Goal: Task Accomplishment & Management: Manage account settings

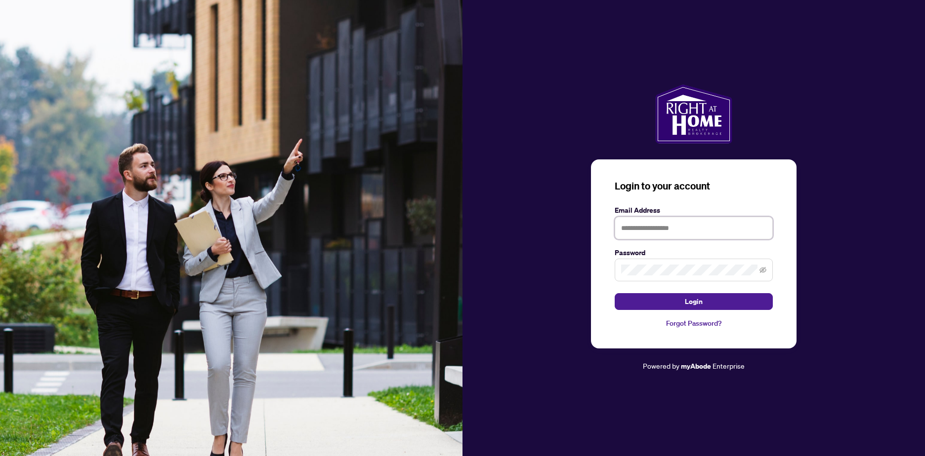
click at [689, 226] on input "text" at bounding box center [694, 228] width 158 height 23
type input "**********"
click at [615, 293] on button "Login" at bounding box center [694, 301] width 158 height 17
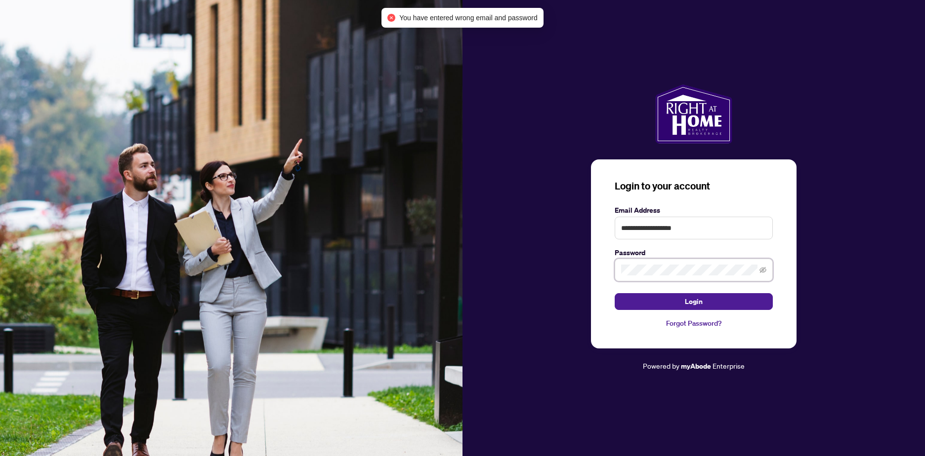
click at [615, 293] on button "Login" at bounding box center [694, 301] width 158 height 17
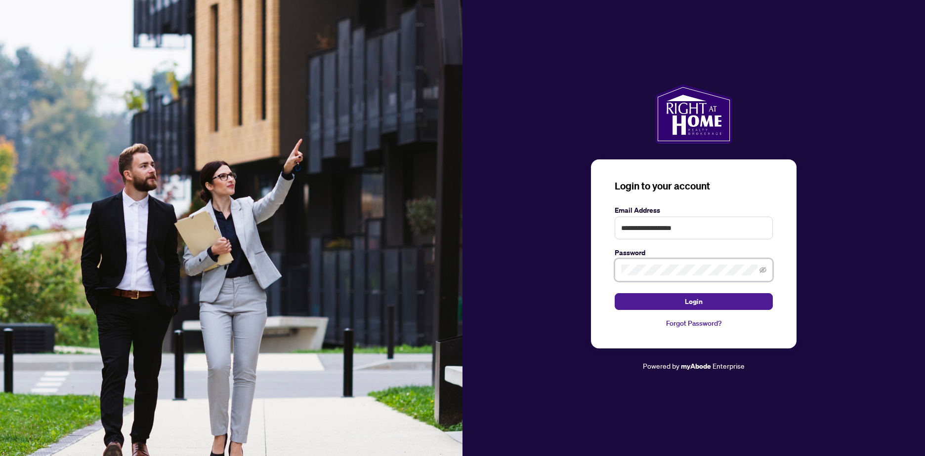
click at [615, 293] on button "Login" at bounding box center [694, 301] width 158 height 17
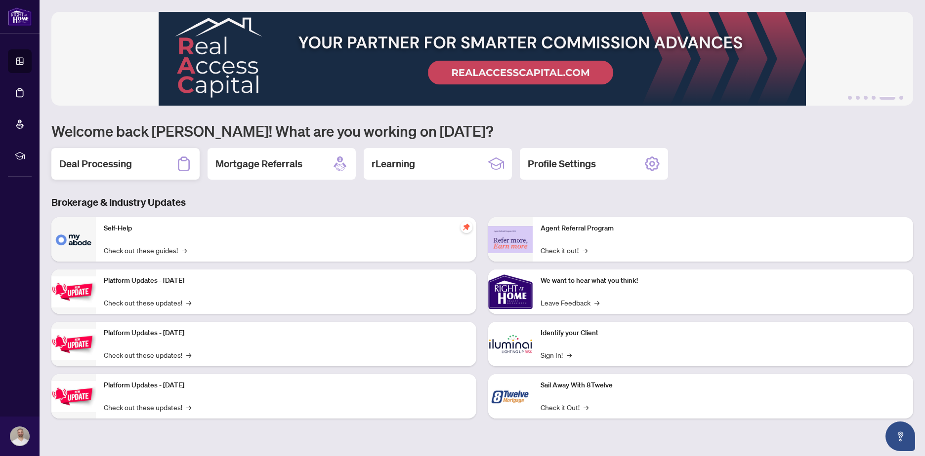
click at [142, 169] on div "Deal Processing" at bounding box center [125, 164] width 148 height 32
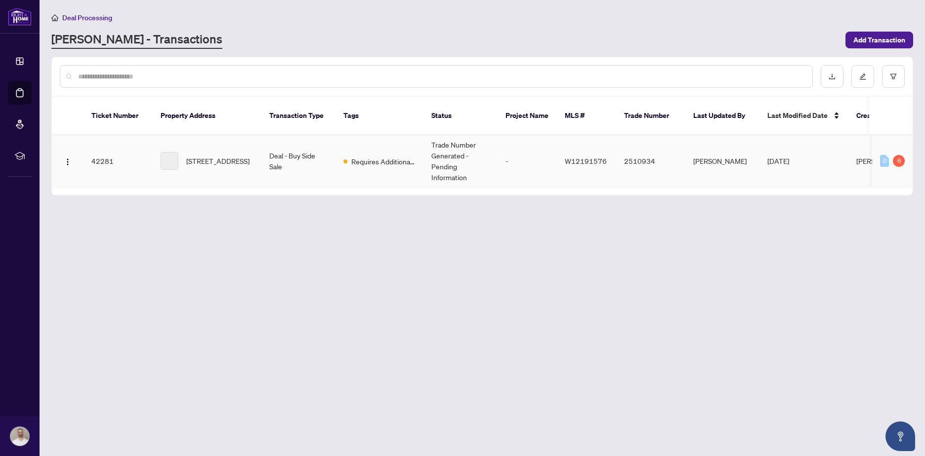
click at [546, 149] on td "-" at bounding box center [526, 161] width 59 height 52
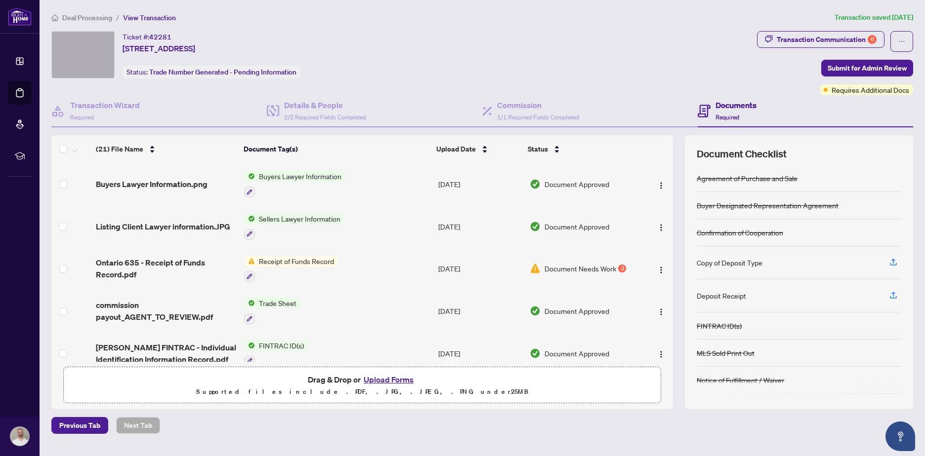
click at [379, 385] on button "Upload Forms" at bounding box center [389, 379] width 56 height 13
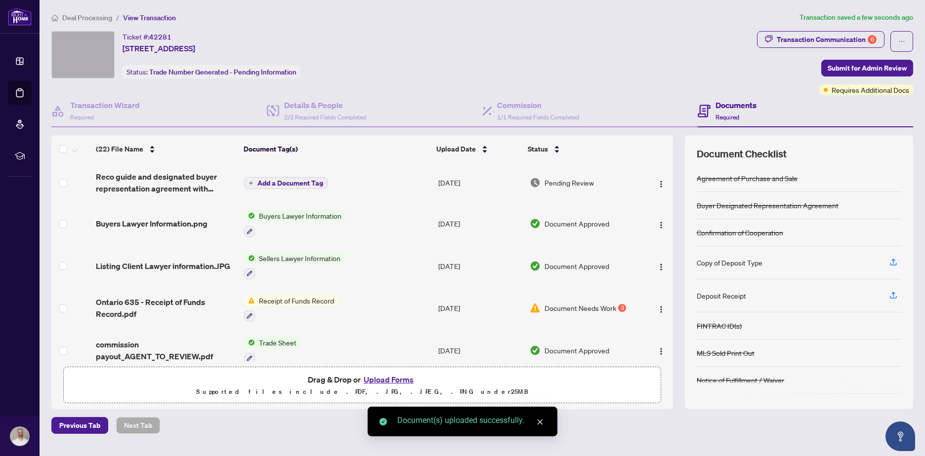
click at [285, 180] on span "Add a Document Tag" at bounding box center [290, 183] width 66 height 7
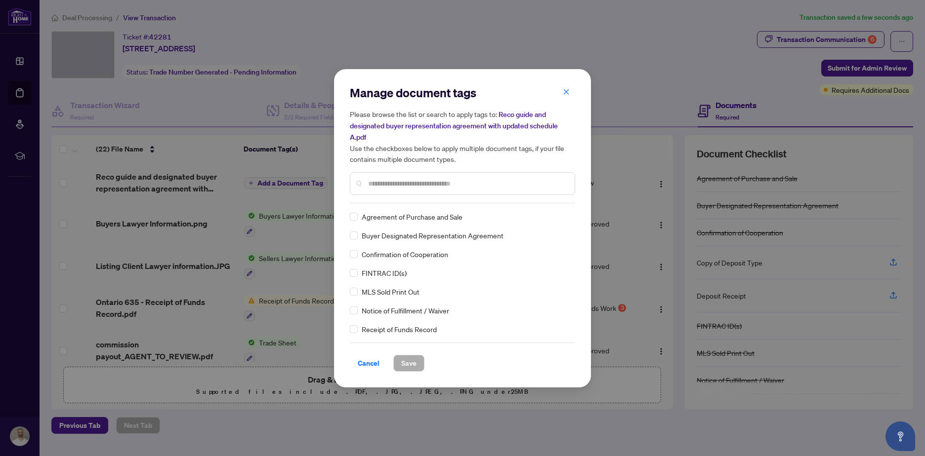
click at [347, 240] on div "Manage document tags Please browse the list or search to apply tags to: Reco gu…" at bounding box center [462, 228] width 257 height 319
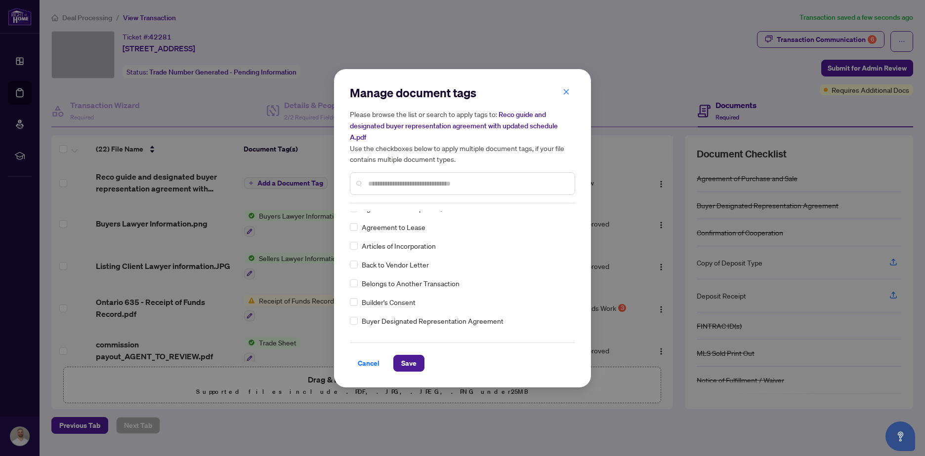
scroll to position [296, 0]
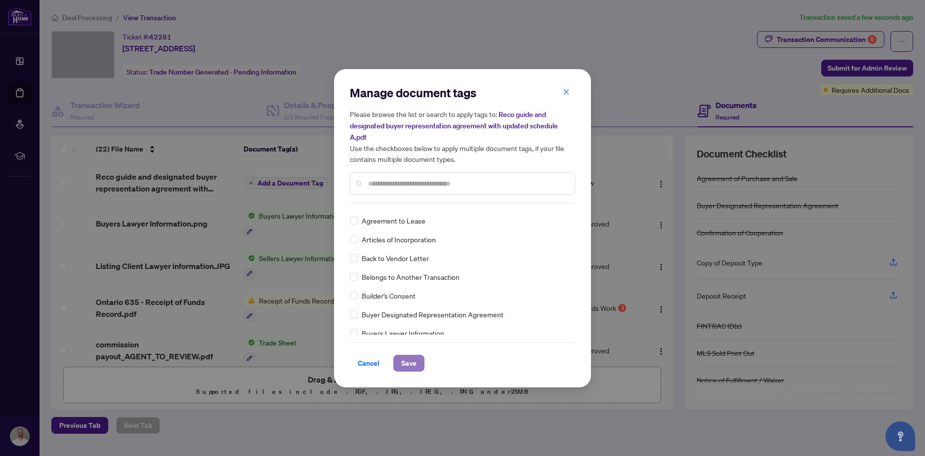
click at [404, 364] on span "Save" at bounding box center [408, 364] width 15 height 16
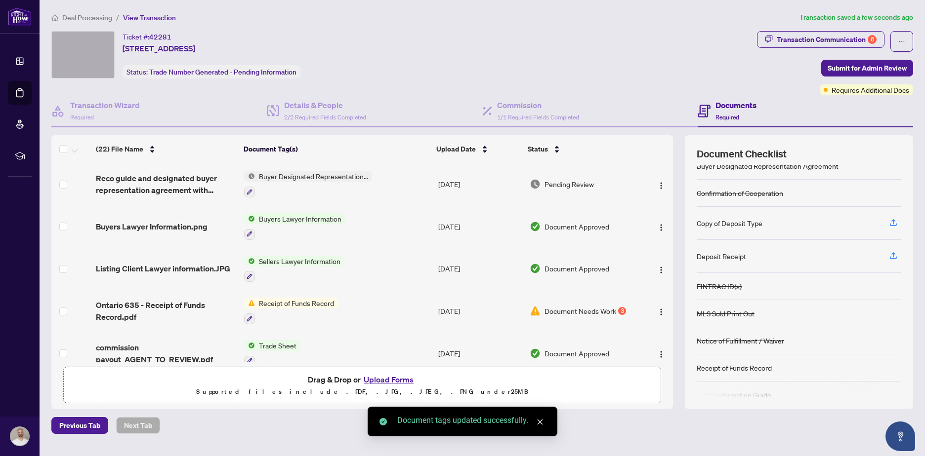
scroll to position [0, 0]
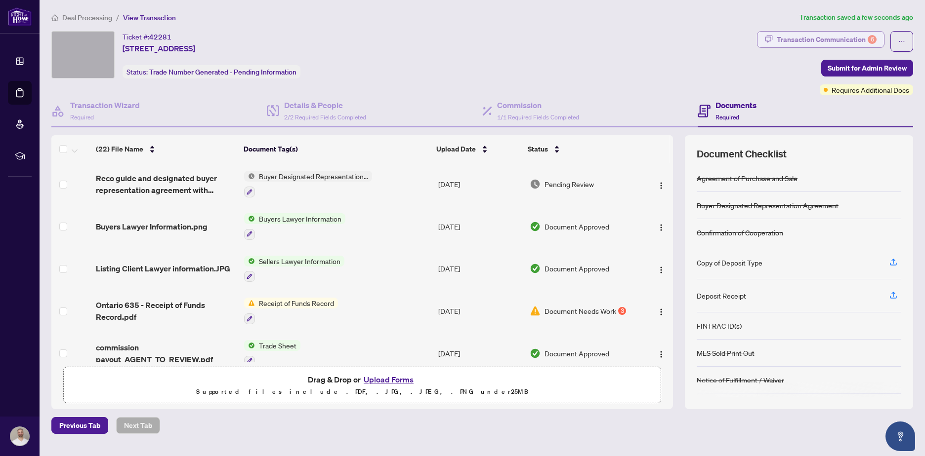
click at [819, 33] on div "Transaction Communication 6" at bounding box center [827, 40] width 100 height 16
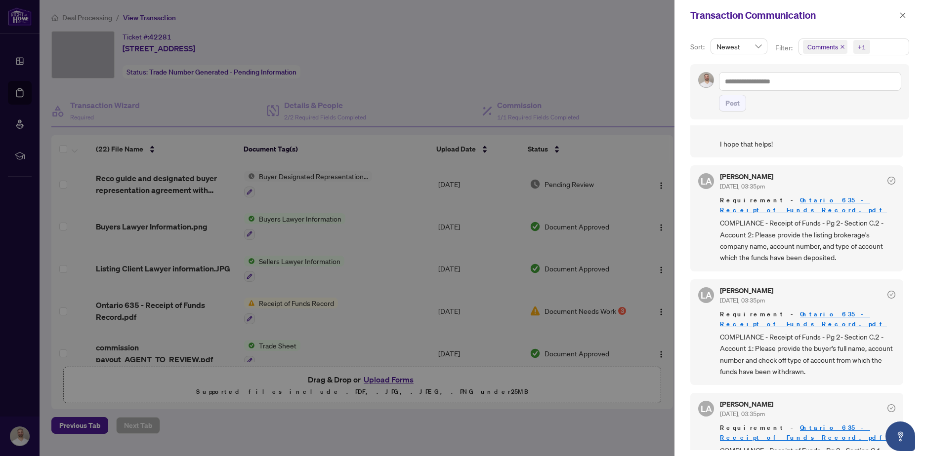
scroll to position [543, 0]
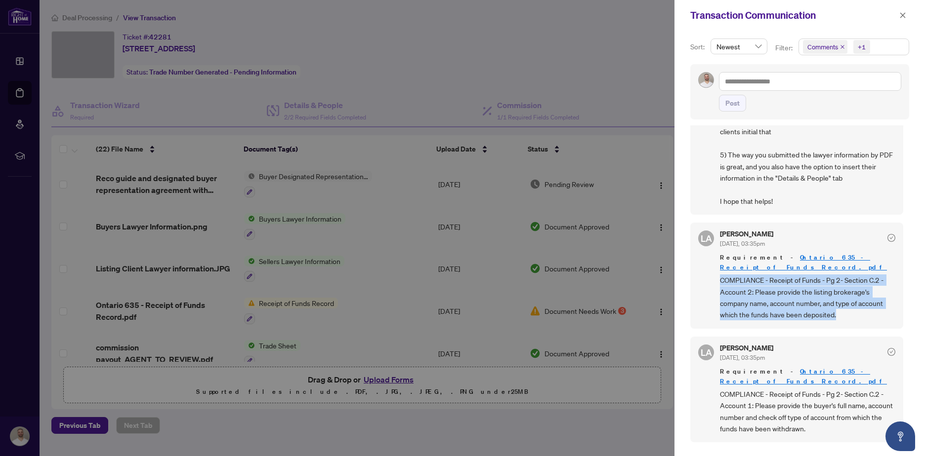
drag, startPoint x: 719, startPoint y: 282, endPoint x: 850, endPoint y: 313, distance: 134.7
click at [850, 313] on div "[PERSON_NAME] Almuhanna [DATE], 03:35pm Requirement - [GEOGRAPHIC_DATA] 635 - R…" at bounding box center [796, 276] width 213 height 106
click at [850, 313] on span "COMPLIANCE - Receipt of Funds - Pg 2- Section C.2 - Account 2: Please provide t…" at bounding box center [807, 298] width 175 height 46
drag, startPoint x: 850, startPoint y: 316, endPoint x: 719, endPoint y: 301, distance: 131.7
click at [719, 301] on div "[PERSON_NAME] Almuhanna [DATE], 03:35pm Requirement - [GEOGRAPHIC_DATA] 635 - R…" at bounding box center [796, 276] width 213 height 106
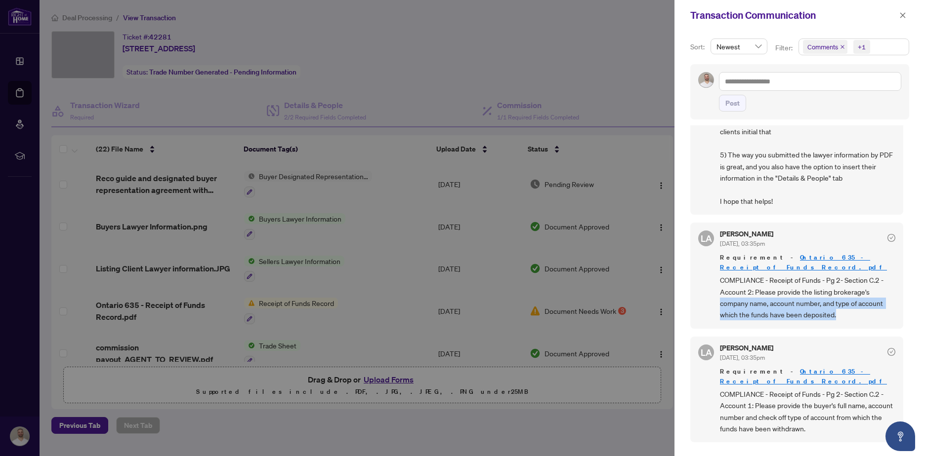
click at [719, 301] on div "[PERSON_NAME] Almuhanna [DATE], 03:35pm Requirement - [GEOGRAPHIC_DATA] 635 - R…" at bounding box center [796, 276] width 213 height 106
click at [648, 430] on div at bounding box center [462, 228] width 925 height 456
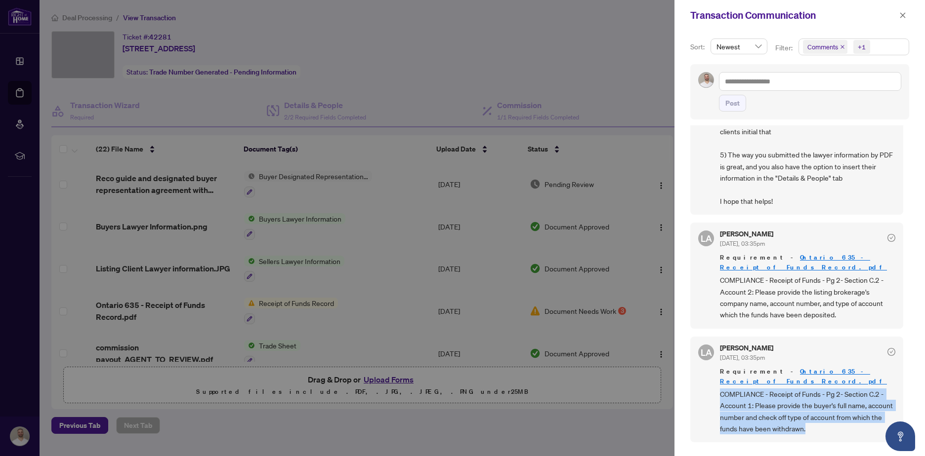
drag, startPoint x: 720, startPoint y: 387, endPoint x: 837, endPoint y: 423, distance: 122.0
click at [837, 423] on span "COMPLIANCE - Receipt of Funds - Pg 2- Section C.2 - Account 1: Please provide t…" at bounding box center [807, 412] width 175 height 46
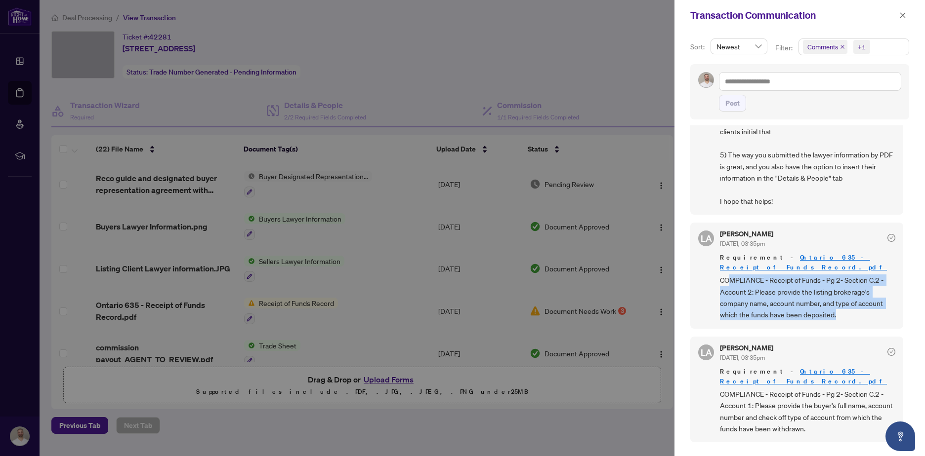
drag, startPoint x: 842, startPoint y: 317, endPoint x: 728, endPoint y: 287, distance: 118.4
click at [728, 287] on span "COMPLIANCE - Receipt of Funds - Pg 2- Section C.2 - Account 2: Please provide t…" at bounding box center [807, 298] width 175 height 46
drag, startPoint x: 775, startPoint y: 277, endPoint x: 848, endPoint y: 316, distance: 83.1
click at [848, 316] on div "[PERSON_NAME] Almuhanna [DATE], 03:35pm Requirement - [GEOGRAPHIC_DATA] 635 - R…" at bounding box center [796, 276] width 213 height 106
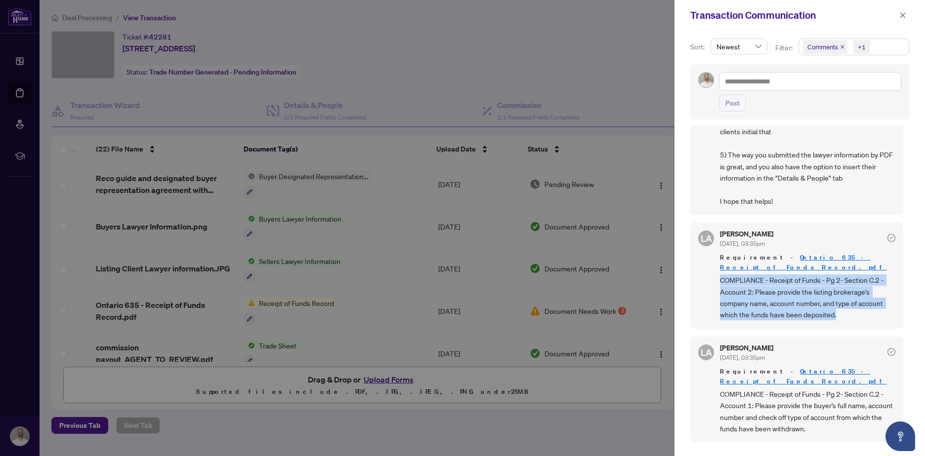
drag, startPoint x: 848, startPoint y: 316, endPoint x: 852, endPoint y: 322, distance: 7.1
click at [853, 321] on span "COMPLIANCE - Receipt of Funds - Pg 2- Section C.2 - Account 2: Please provide t…" at bounding box center [807, 298] width 175 height 46
drag, startPoint x: 842, startPoint y: 312, endPoint x: 749, endPoint y: 289, distance: 95.4
click at [749, 289] on span "COMPLIANCE - Receipt of Funds - Pg 2- Section C.2 - Account 2: Please provide t…" at bounding box center [807, 298] width 175 height 46
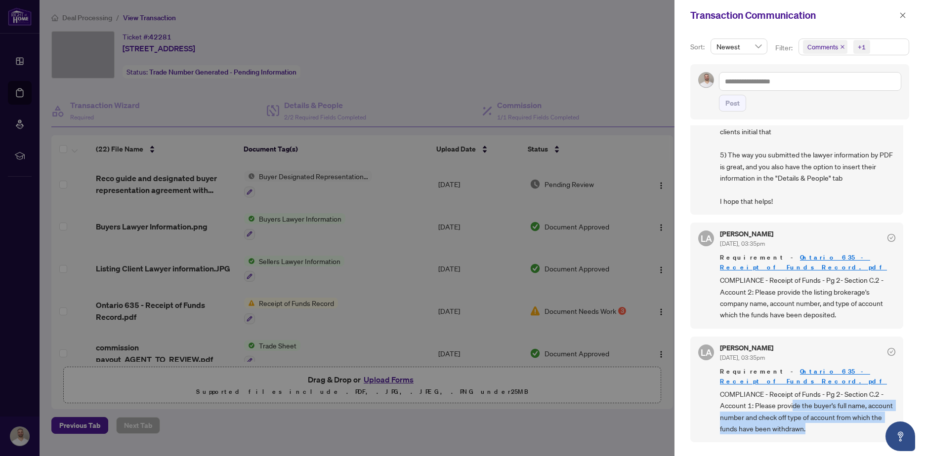
drag, startPoint x: 839, startPoint y: 422, endPoint x: 793, endPoint y: 399, distance: 51.3
click at [793, 399] on span "COMPLIANCE - Receipt of Funds - Pg 2- Section C.2 - Account 1: Please provide t…" at bounding box center [807, 412] width 175 height 46
click at [807, 413] on span "COMPLIANCE - Receipt of Funds - Pg 2- Section C.2 - Account 1: Please provide t…" at bounding box center [807, 412] width 175 height 46
drag, startPoint x: 846, startPoint y: 422, endPoint x: 755, endPoint y: 399, distance: 94.3
click at [755, 399] on span "COMPLIANCE - Receipt of Funds - Pg 2- Section C.2 - Account 1: Please provide t…" at bounding box center [807, 412] width 175 height 46
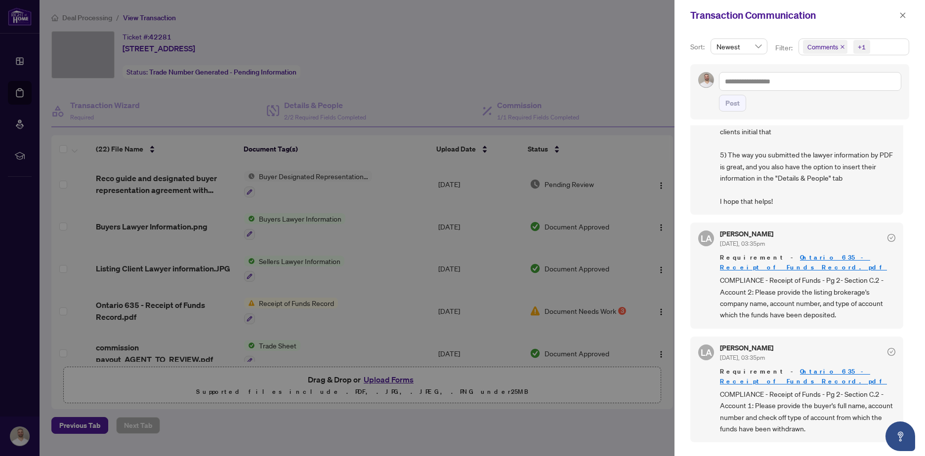
drag, startPoint x: 755, startPoint y: 399, endPoint x: 821, endPoint y: 306, distance: 113.8
click at [821, 306] on span "COMPLIANCE - Receipt of Funds - Pg 2- Section C.2 - Account 2: Please provide t…" at bounding box center [807, 298] width 175 height 46
drag, startPoint x: 841, startPoint y: 317, endPoint x: 753, endPoint y: 298, distance: 89.4
click at [753, 298] on span "COMPLIANCE - Receipt of Funds - Pg 2- Section C.2 - Account 2: Please provide t…" at bounding box center [807, 298] width 175 height 46
click at [750, 300] on span "COMPLIANCE - Receipt of Funds - Pg 2- Section C.2 - Account 2: Please provide t…" at bounding box center [807, 298] width 175 height 46
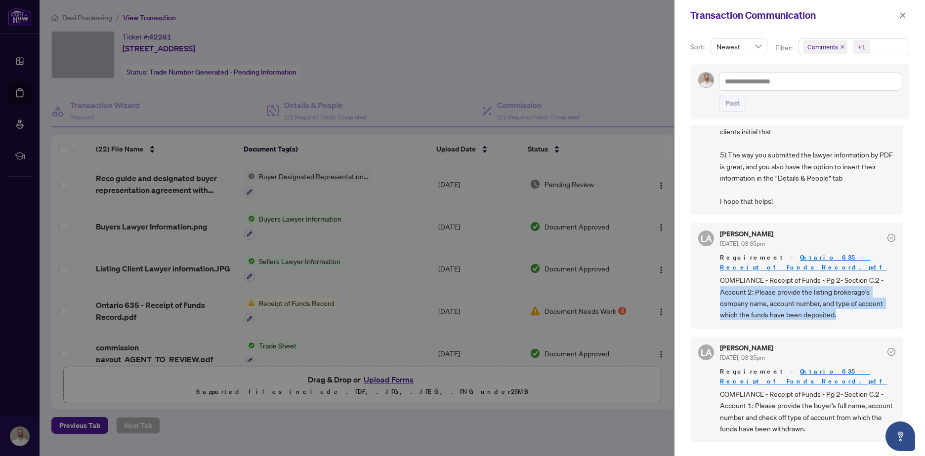
drag, startPoint x: 725, startPoint y: 294, endPoint x: 837, endPoint y: 320, distance: 115.5
click at [837, 320] on div "[PERSON_NAME] Almuhanna [DATE], 03:35pm Requirement - [GEOGRAPHIC_DATA] 635 - R…" at bounding box center [796, 276] width 213 height 106
click at [837, 320] on span "COMPLIANCE - Receipt of Funds - Pg 2- Section C.2 - Account 2: Please provide t…" at bounding box center [807, 298] width 175 height 46
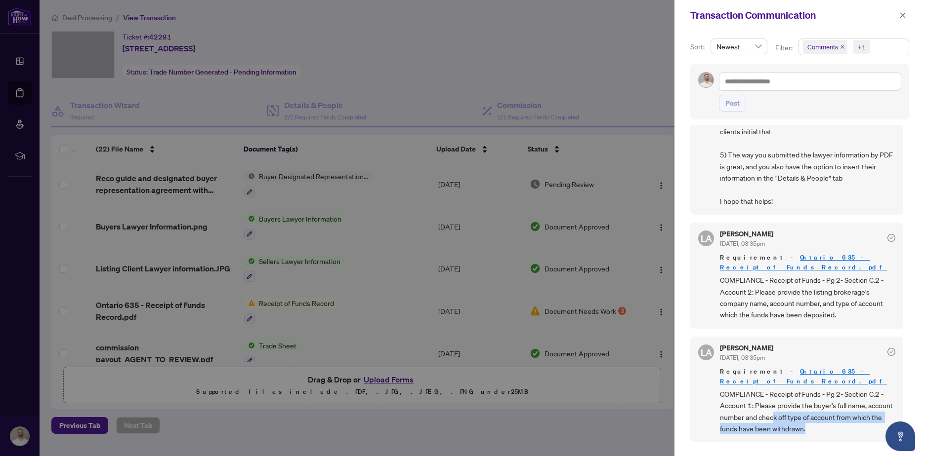
drag, startPoint x: 844, startPoint y: 418, endPoint x: 798, endPoint y: 404, distance: 47.8
click at [798, 404] on span "COMPLIANCE - Receipt of Funds - Pg 2- Section C.2 - Account 1: Please provide t…" at bounding box center [807, 412] width 175 height 46
drag, startPoint x: 798, startPoint y: 404, endPoint x: 792, endPoint y: 400, distance: 7.1
click at [796, 402] on span "COMPLIANCE - Receipt of Funds - Pg 2- Section C.2 - Account 1: Please provide t…" at bounding box center [807, 412] width 175 height 46
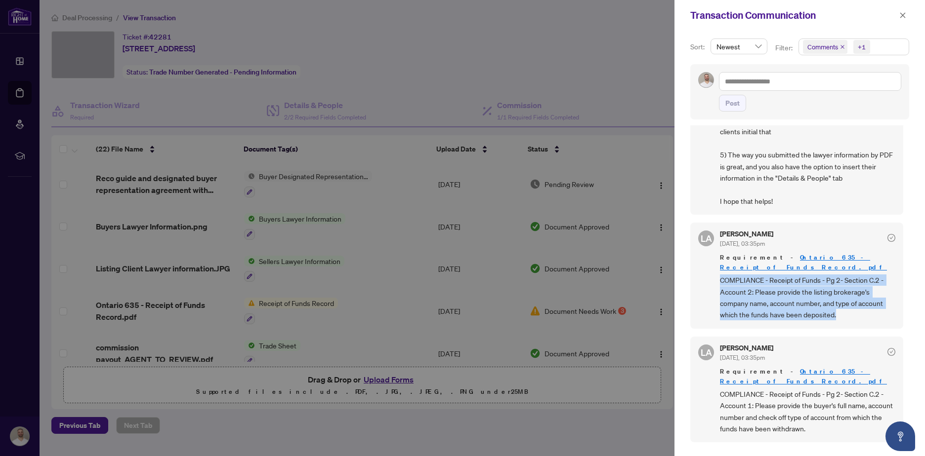
drag, startPoint x: 721, startPoint y: 283, endPoint x: 840, endPoint y: 322, distance: 125.8
click at [840, 321] on span "COMPLIANCE - Receipt of Funds - Pg 2- Section C.2 - Account 2: Please provide t…" at bounding box center [807, 298] width 175 height 46
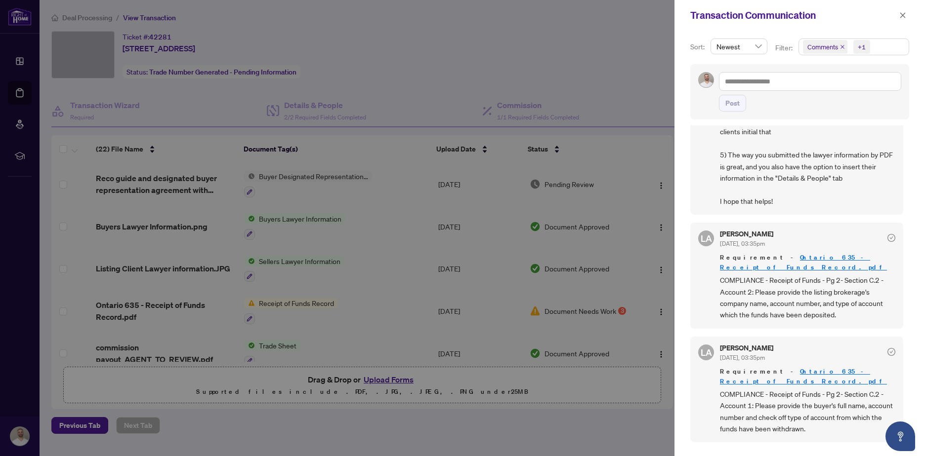
click at [841, 321] on span "COMPLIANCE - Receipt of Funds - Pg 2- Section C.2 - Account 2: Please provide t…" at bounding box center [807, 298] width 175 height 46
drag, startPoint x: 848, startPoint y: 421, endPoint x: 811, endPoint y: 397, distance: 44.0
click at [811, 397] on span "COMPLIANCE - Receipt of Funds - Pg 2- Section C.2 - Account 1: Please provide t…" at bounding box center [807, 412] width 175 height 46
drag, startPoint x: 840, startPoint y: 313, endPoint x: 863, endPoint y: 310, distance: 23.5
click at [863, 310] on span "COMPLIANCE - Receipt of Funds - Pg 2- Section C.2 - Account 2: Please provide t…" at bounding box center [807, 298] width 175 height 46
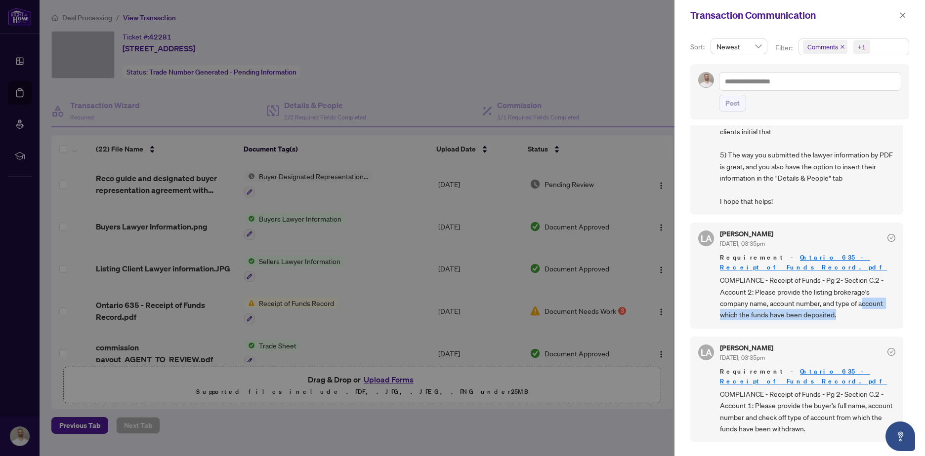
click at [863, 310] on span "COMPLIANCE - Receipt of Funds - Pg 2- Section C.2 - Account 2: Please provide t…" at bounding box center [807, 298] width 175 height 46
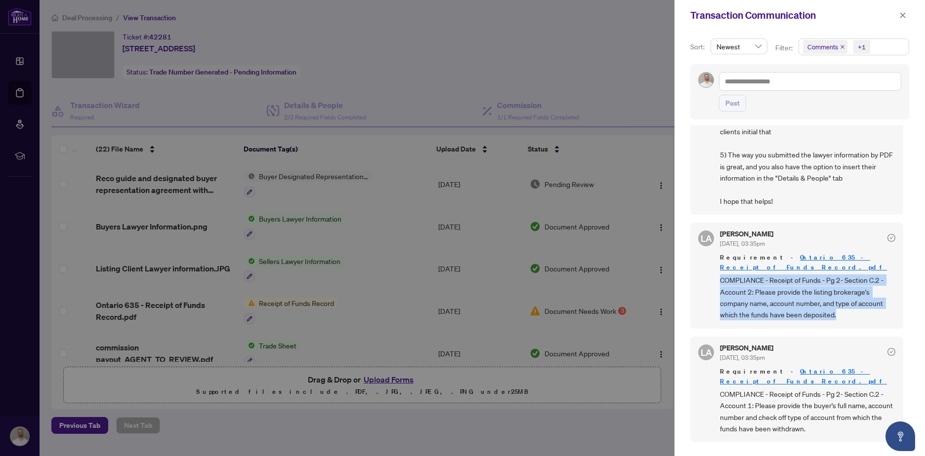
drag, startPoint x: 856, startPoint y: 320, endPoint x: 713, endPoint y: 281, distance: 147.9
click at [713, 281] on div "[PERSON_NAME] Almuhanna [DATE], 03:35pm Requirement - [GEOGRAPHIC_DATA] 635 - R…" at bounding box center [796, 276] width 213 height 106
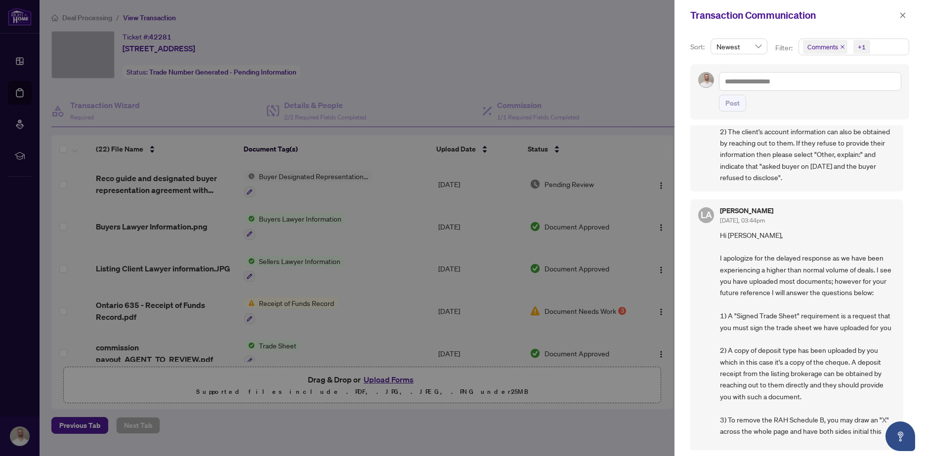
scroll to position [0, 0]
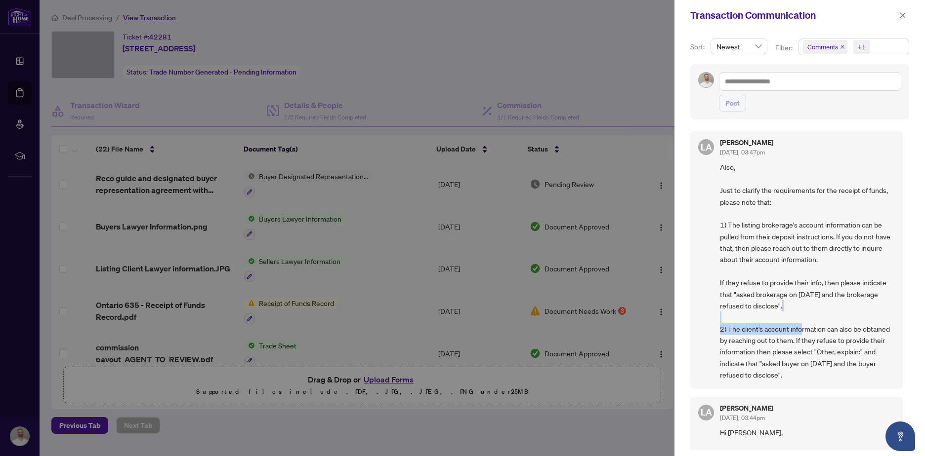
drag, startPoint x: 783, startPoint y: 309, endPoint x: 797, endPoint y: 310, distance: 14.9
click at [799, 315] on span "Also, Just to clarify the requirements for the receipt of funds, please note th…" at bounding box center [807, 271] width 175 height 219
click at [793, 301] on span "Also, Just to clarify the requirements for the receipt of funds, please note th…" at bounding box center [807, 271] width 175 height 219
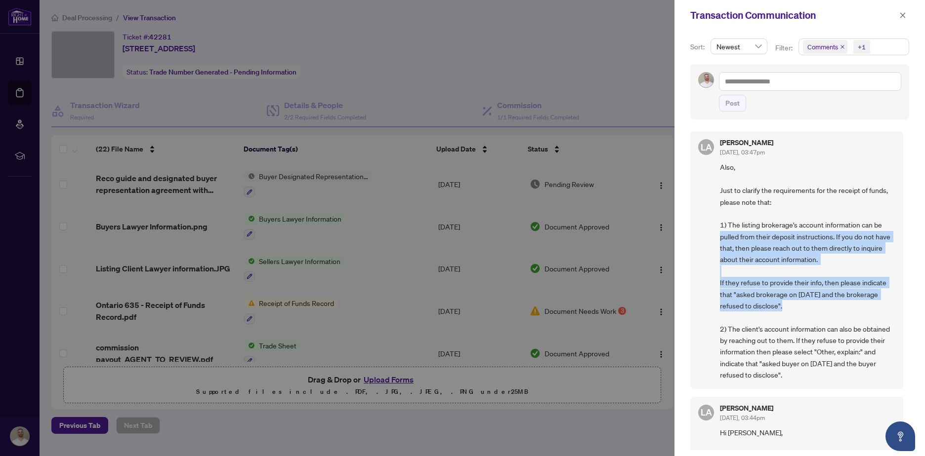
drag, startPoint x: 788, startPoint y: 304, endPoint x: 720, endPoint y: 235, distance: 96.8
click at [720, 235] on span "Also, Just to clarify the requirements for the receipt of funds, please note th…" at bounding box center [807, 271] width 175 height 219
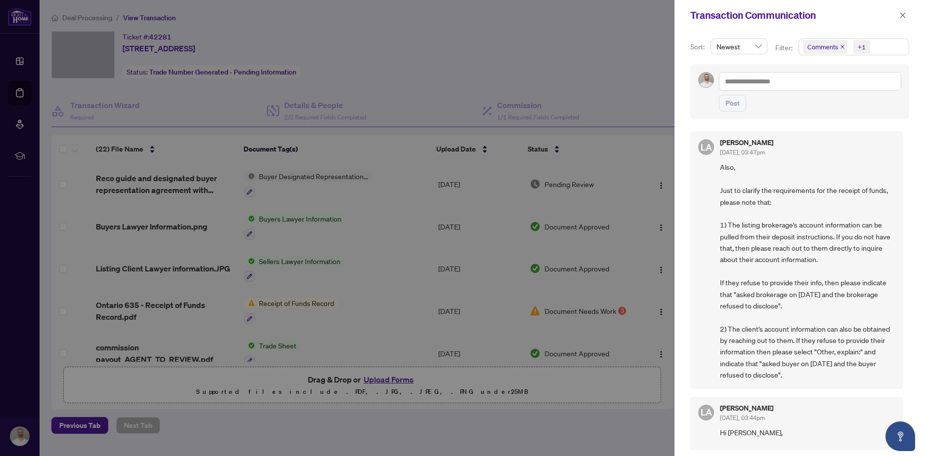
drag, startPoint x: 720, startPoint y: 235, endPoint x: 717, endPoint y: 228, distance: 7.7
click at [717, 228] on div "[PERSON_NAME] Almuhanna [DATE], 03:47pm Also, Just to clarify the requirements …" at bounding box center [796, 259] width 213 height 257
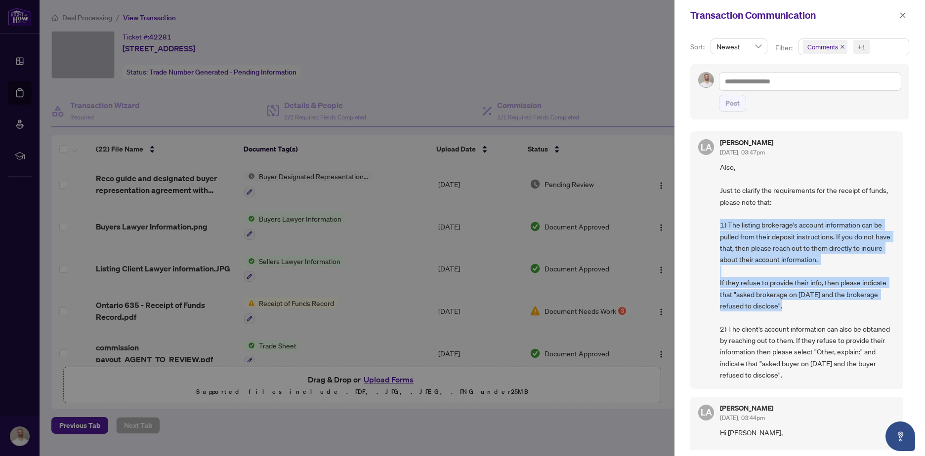
drag, startPoint x: 718, startPoint y: 225, endPoint x: 833, endPoint y: 307, distance: 142.0
click at [833, 307] on div "[PERSON_NAME] Almuhanna [DATE], 03:47pm Also, Just to clarify the requirements …" at bounding box center [796, 259] width 213 height 257
click at [833, 307] on span "Also, Just to clarify the requirements for the receipt of funds, please note th…" at bounding box center [807, 271] width 175 height 219
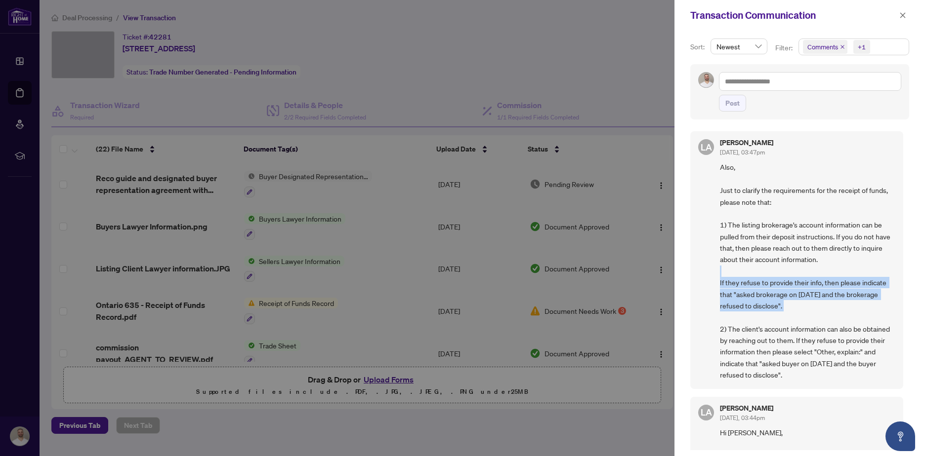
drag, startPoint x: 813, startPoint y: 314, endPoint x: 752, endPoint y: 271, distance: 74.1
click at [752, 271] on span "Also, Just to clarify the requirements for the receipt of funds, please note th…" at bounding box center [807, 271] width 175 height 219
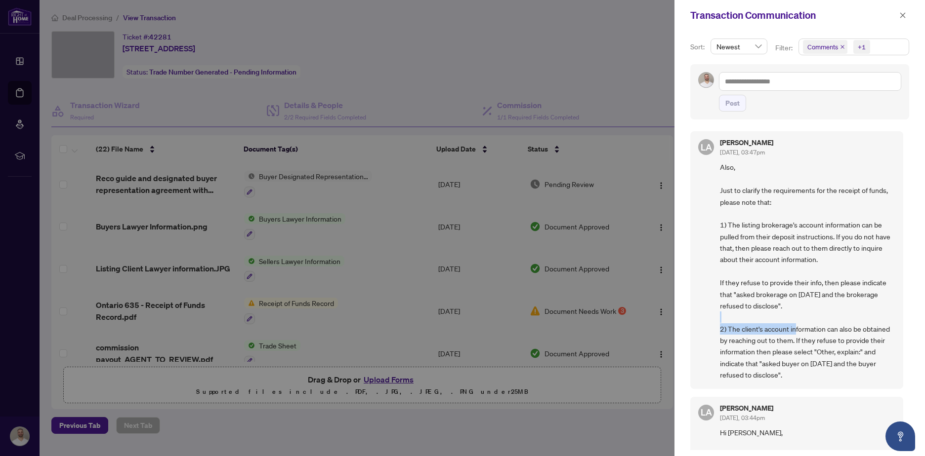
drag, startPoint x: 797, startPoint y: 313, endPoint x: 796, endPoint y: 332, distance: 19.3
click at [796, 332] on span "Also, Just to clarify the requirements for the receipt of funds, please note th…" at bounding box center [807, 271] width 175 height 219
click at [595, 224] on div at bounding box center [462, 228] width 925 height 456
click at [900, 14] on icon "close" at bounding box center [902, 15] width 7 height 7
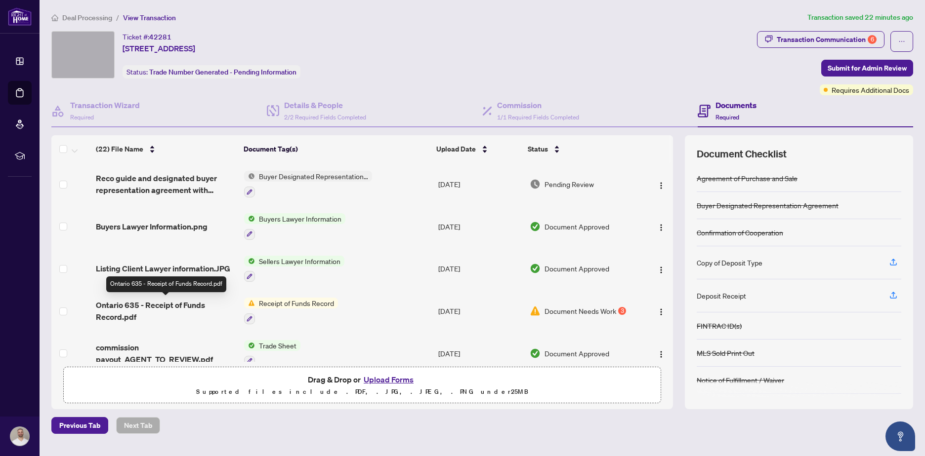
click at [129, 307] on span "Ontario 635 - Receipt of Funds Record.pdf" at bounding box center [166, 311] width 140 height 24
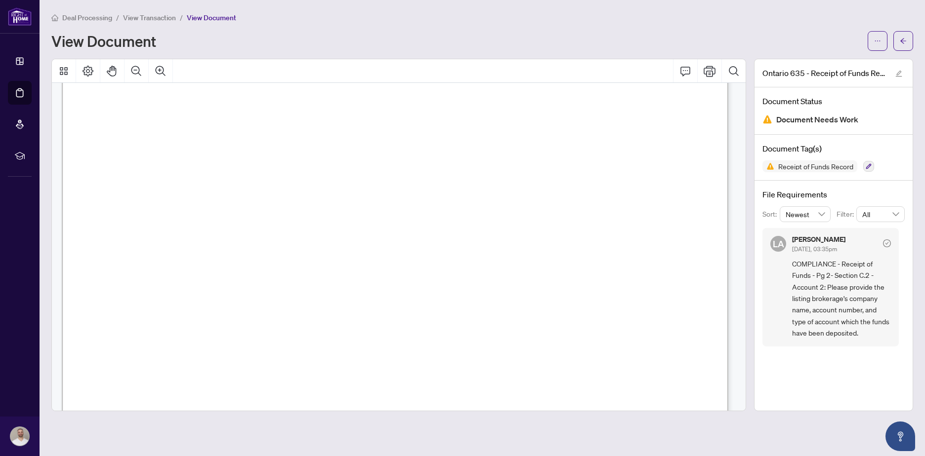
scroll to position [939, 0]
drag, startPoint x: 372, startPoint y: 227, endPoint x: 204, endPoint y: 202, distance: 169.4
click at [204, 39] on p "Receipt of Funds Record Form 635 for use in the Province of [GEOGRAPHIC_DATA] T…" at bounding box center [796, 39] width 1469 height 0
click at [548, 175] on span "C.1. List any reference number(s) of the brokerage that received the Funds that…" at bounding box center [327, 173] width 443 height 10
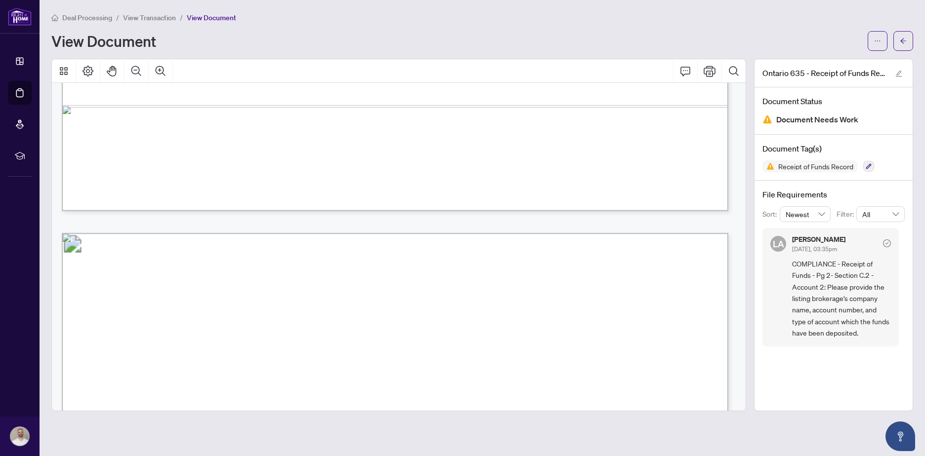
scroll to position [790, 0]
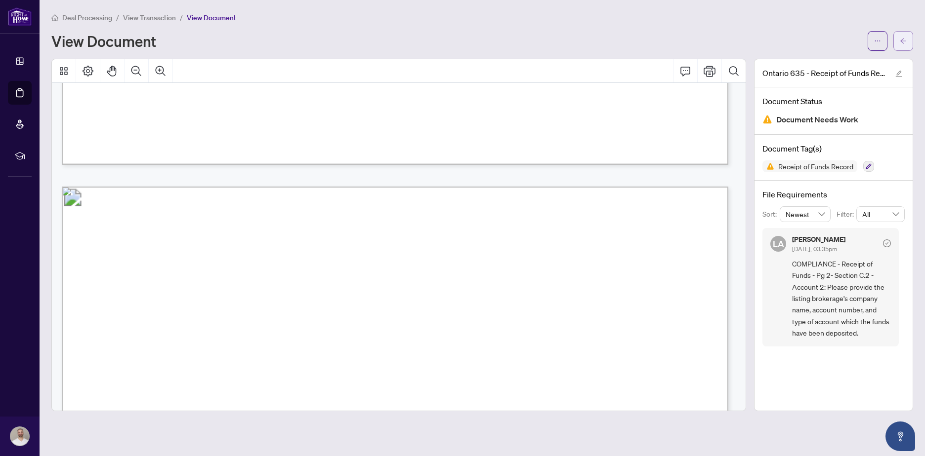
click at [900, 41] on icon "arrow-left" at bounding box center [903, 41] width 7 height 7
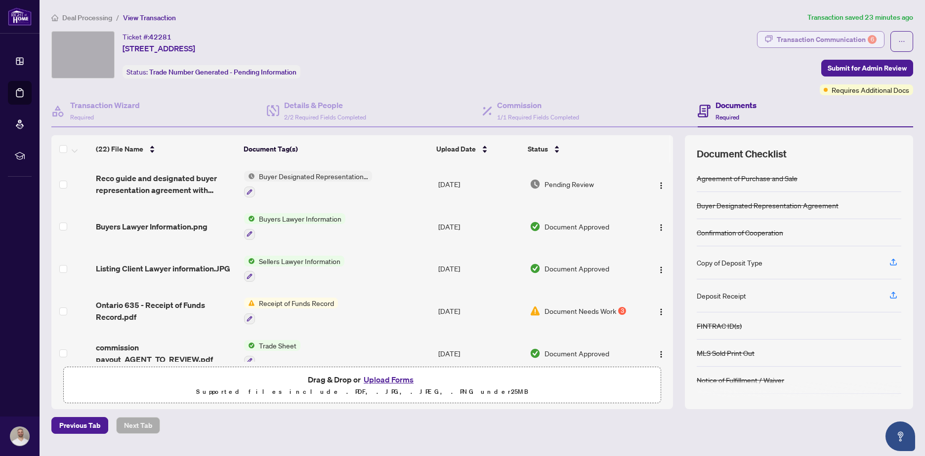
click at [834, 33] on div "Transaction Communication 6" at bounding box center [827, 40] width 100 height 16
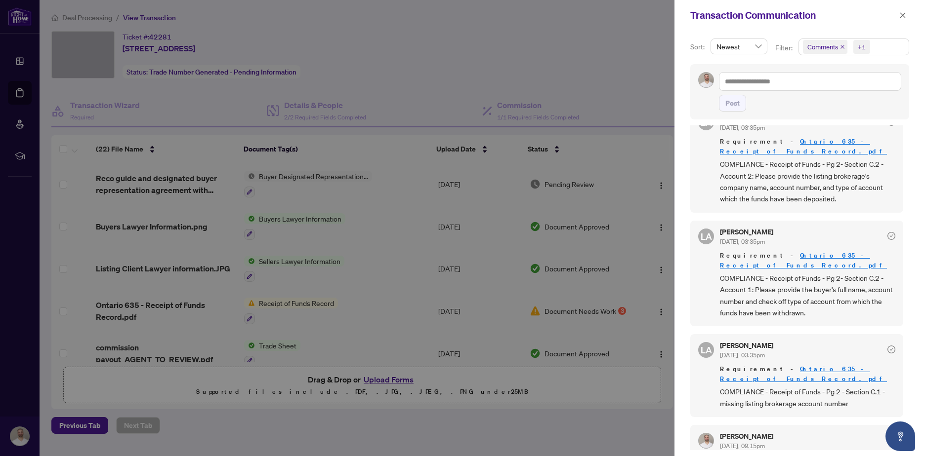
scroll to position [642, 0]
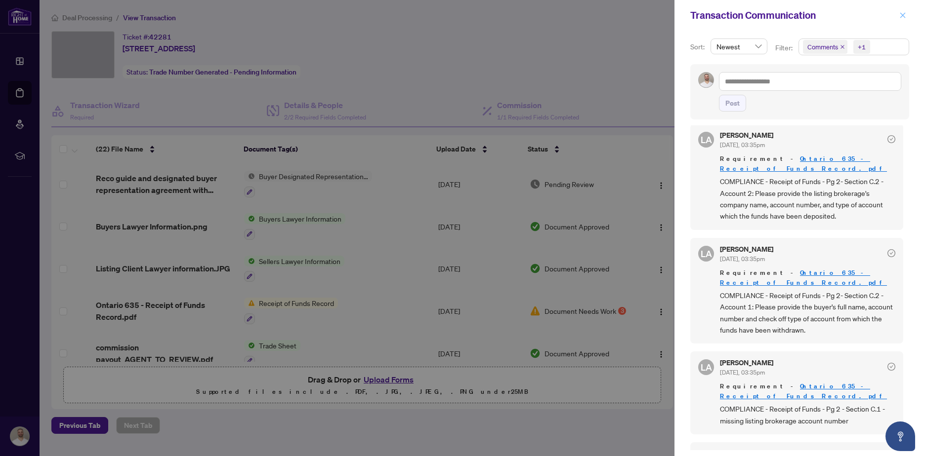
click at [908, 17] on button "button" at bounding box center [902, 15] width 13 height 12
